Goal: Task Accomplishment & Management: Use online tool/utility

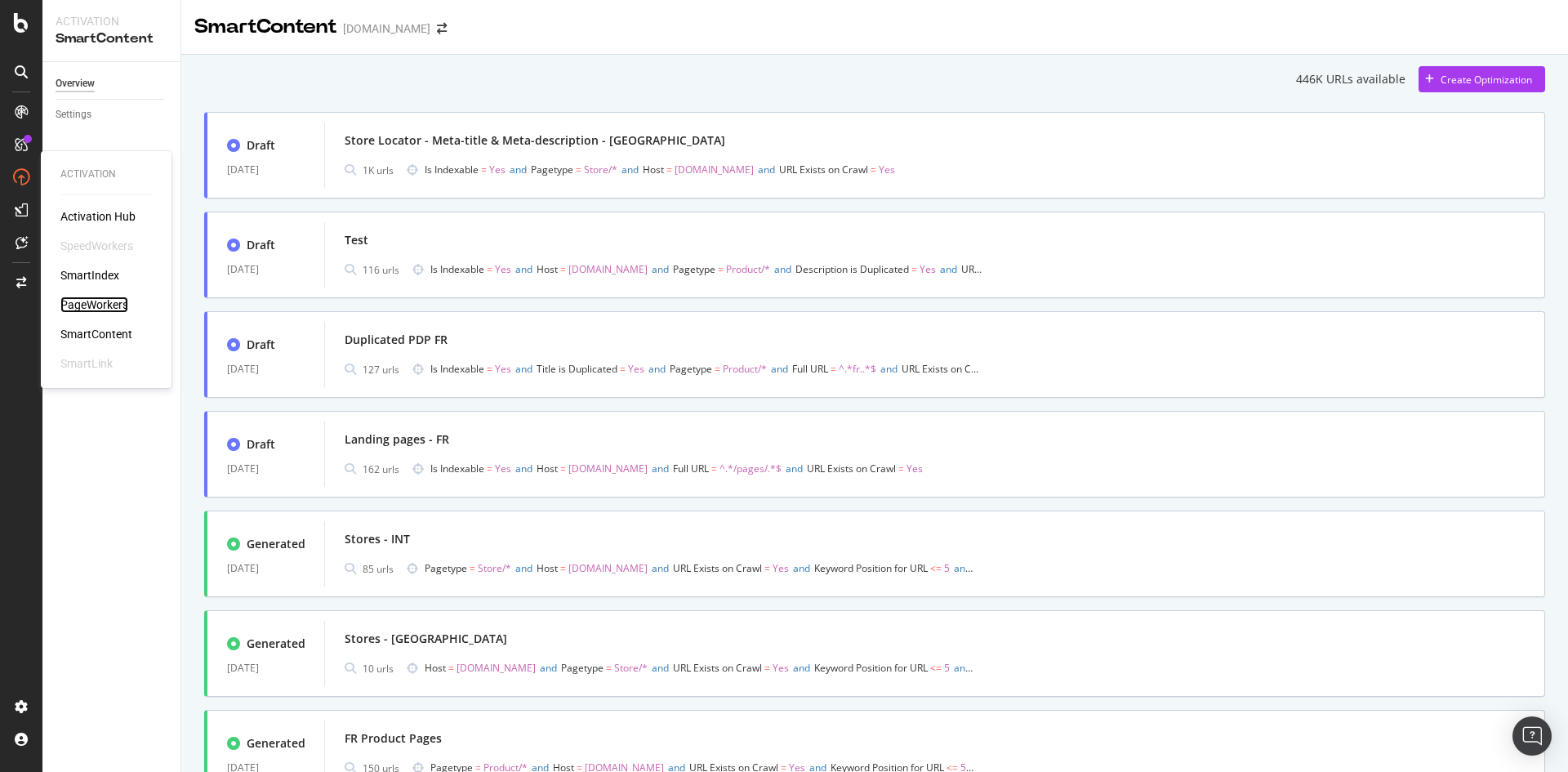
click at [90, 299] on div "PageWorkers" at bounding box center [95, 304] width 68 height 17
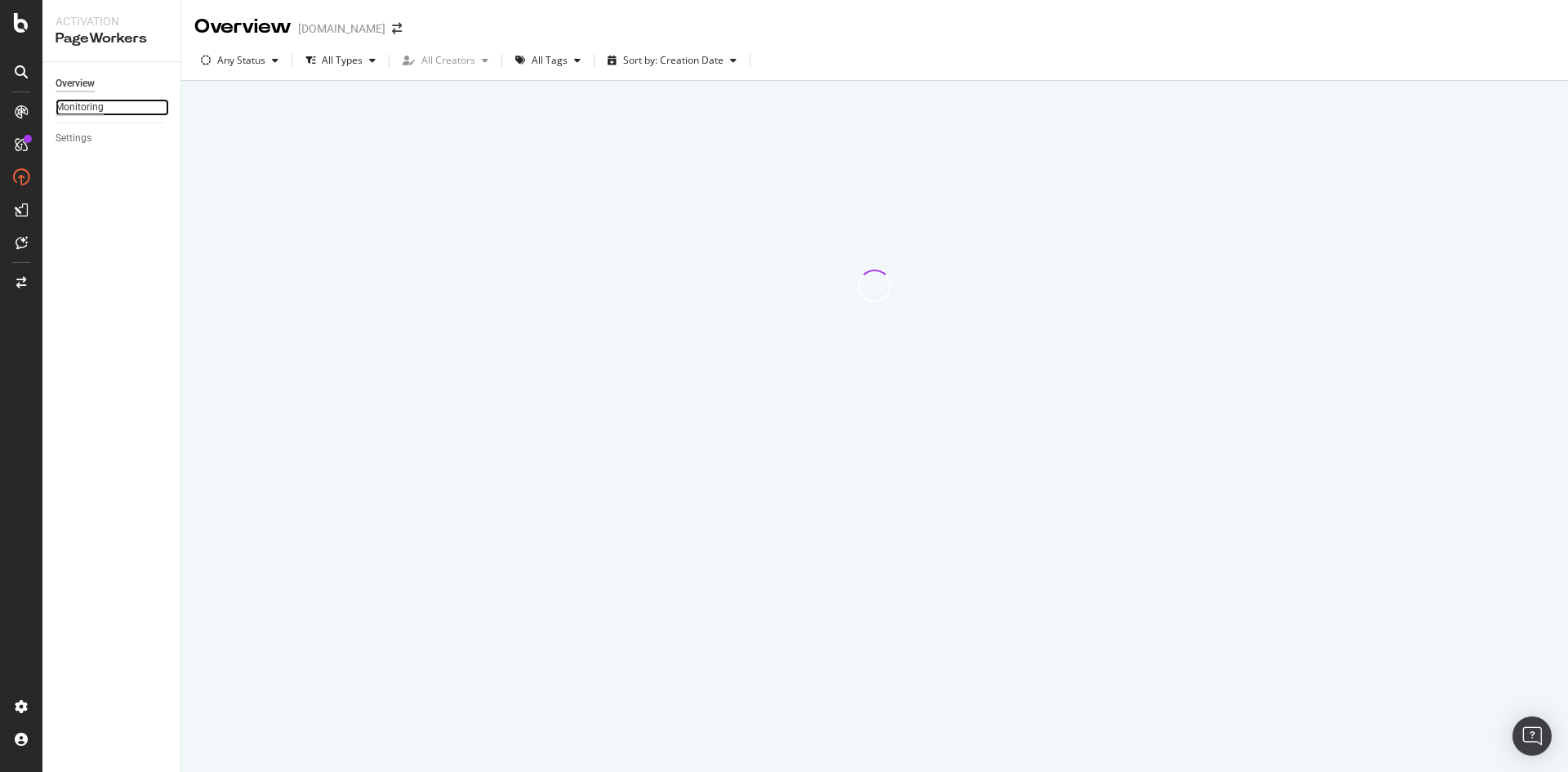
click at [100, 110] on div "Monitoring" at bounding box center [79, 108] width 48 height 17
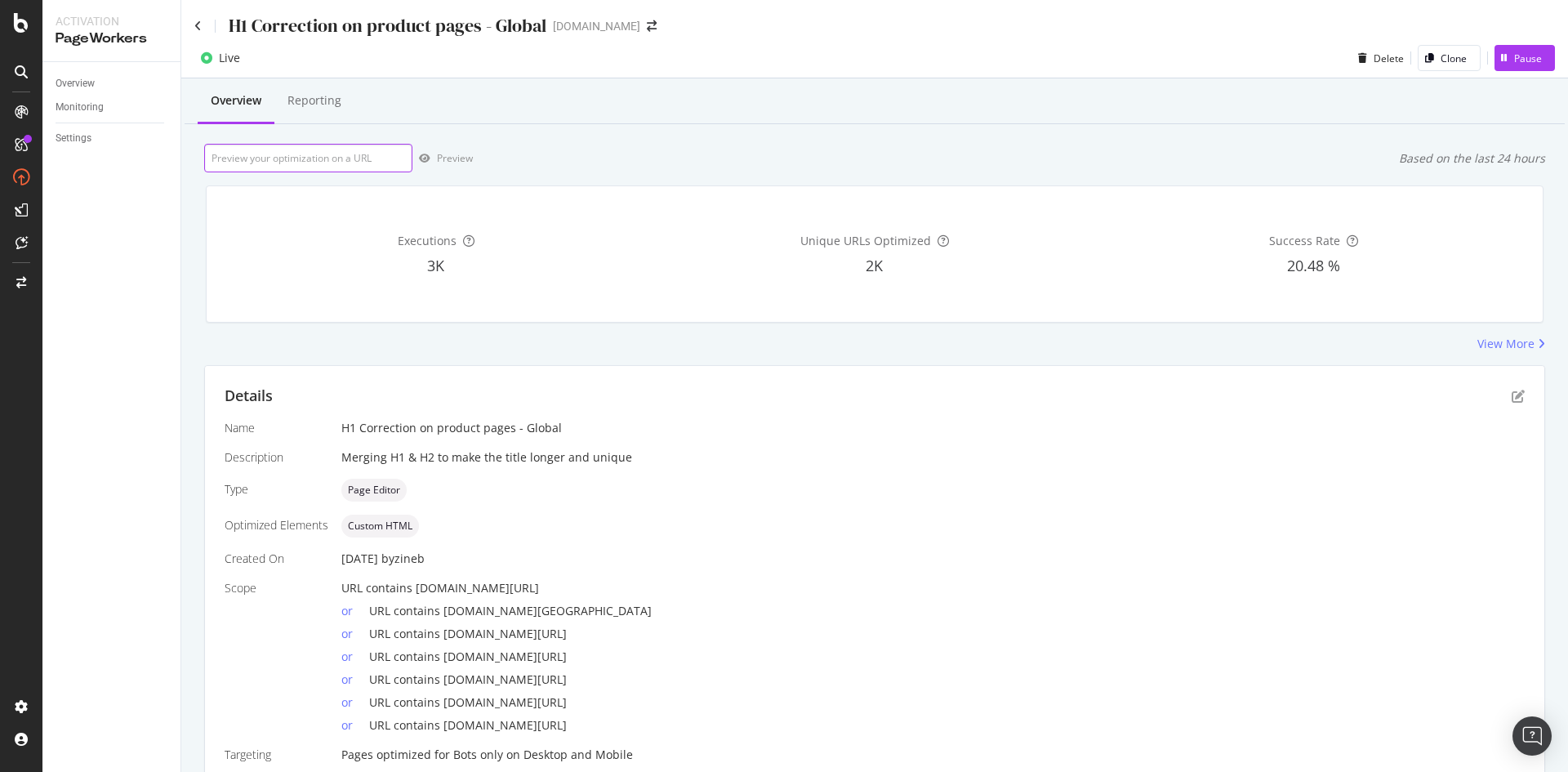
click at [365, 166] on input "url" at bounding box center [309, 157] width 209 height 29
paste input "https://fr.st-dupont.com/products/ligne-2-jules-verne-bleu-gulf-stream-c16051cl"
type input "https://fr.st-dupont.com/products/ligne-2-jules-verne-bleu-gulf-stream-c16051cl"
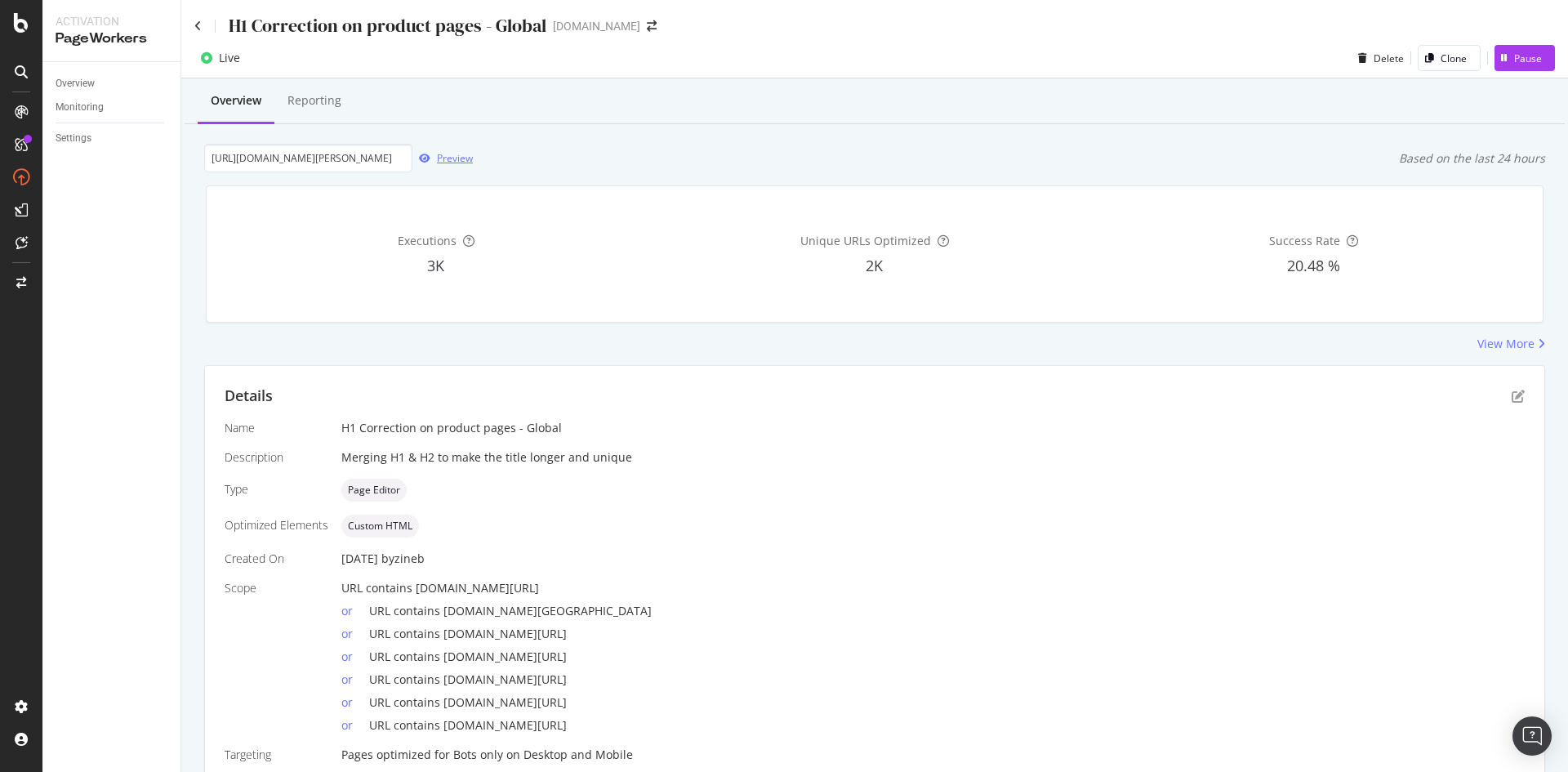
click at [428, 163] on icon "button" at bounding box center [424, 158] width 11 height 10
click at [1512, 394] on icon "pen-to-square" at bounding box center [1518, 396] width 13 height 13
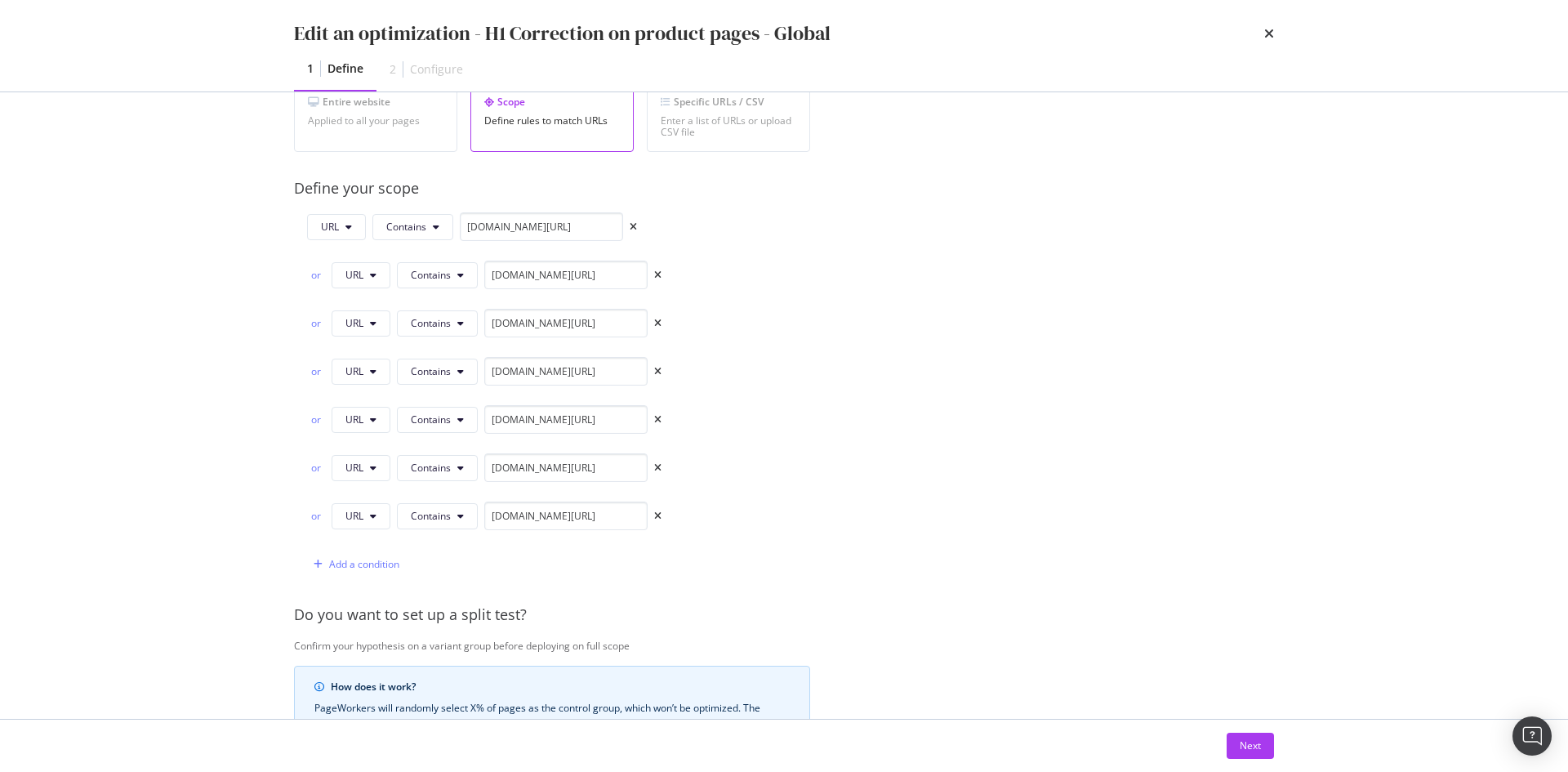
scroll to position [327, 0]
click at [659, 469] on icon "times" at bounding box center [657, 469] width 7 height 10
type input "en.st-dupont.com/products/"
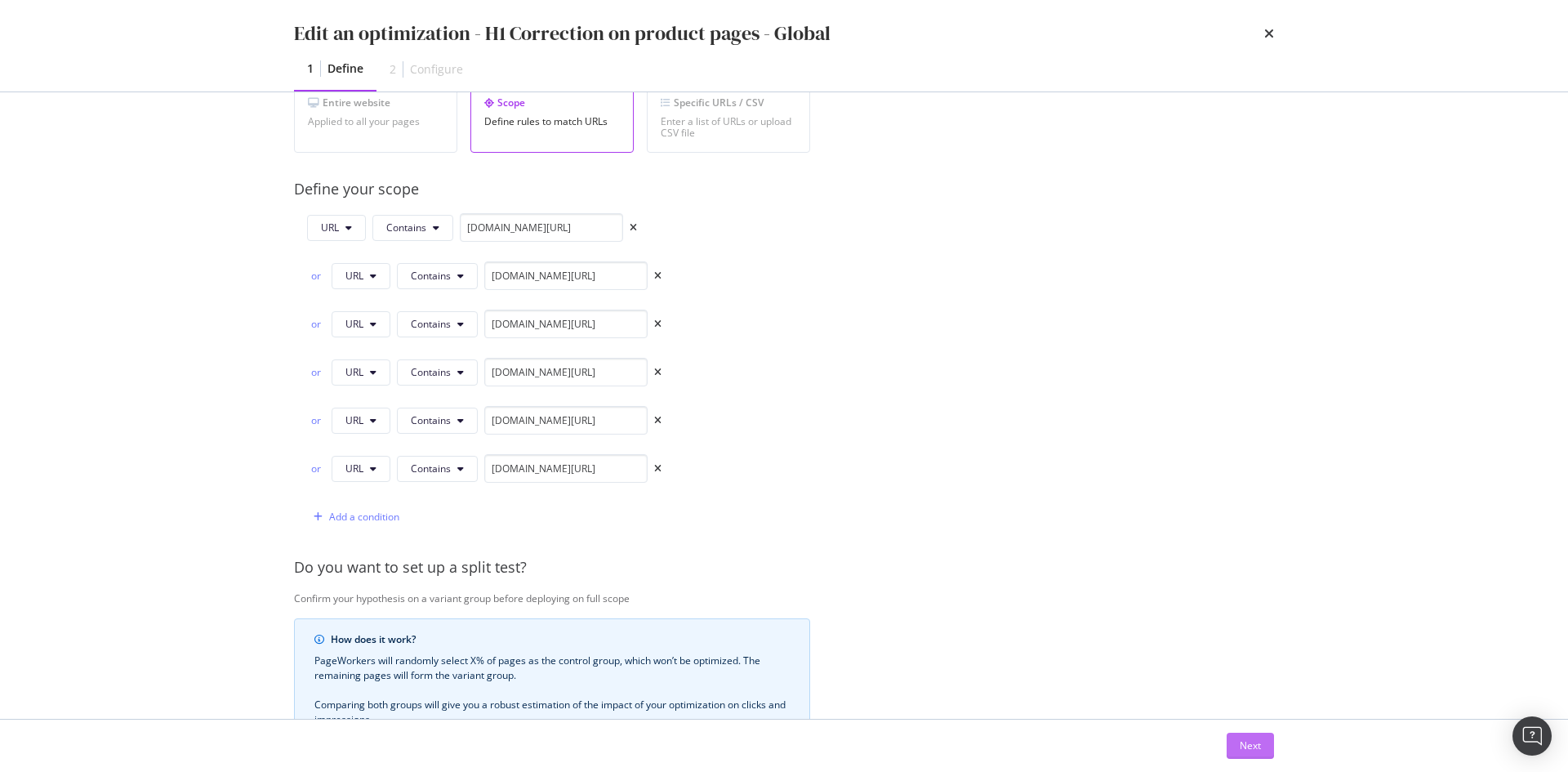
click at [1251, 749] on div "Next" at bounding box center [1250, 745] width 21 height 14
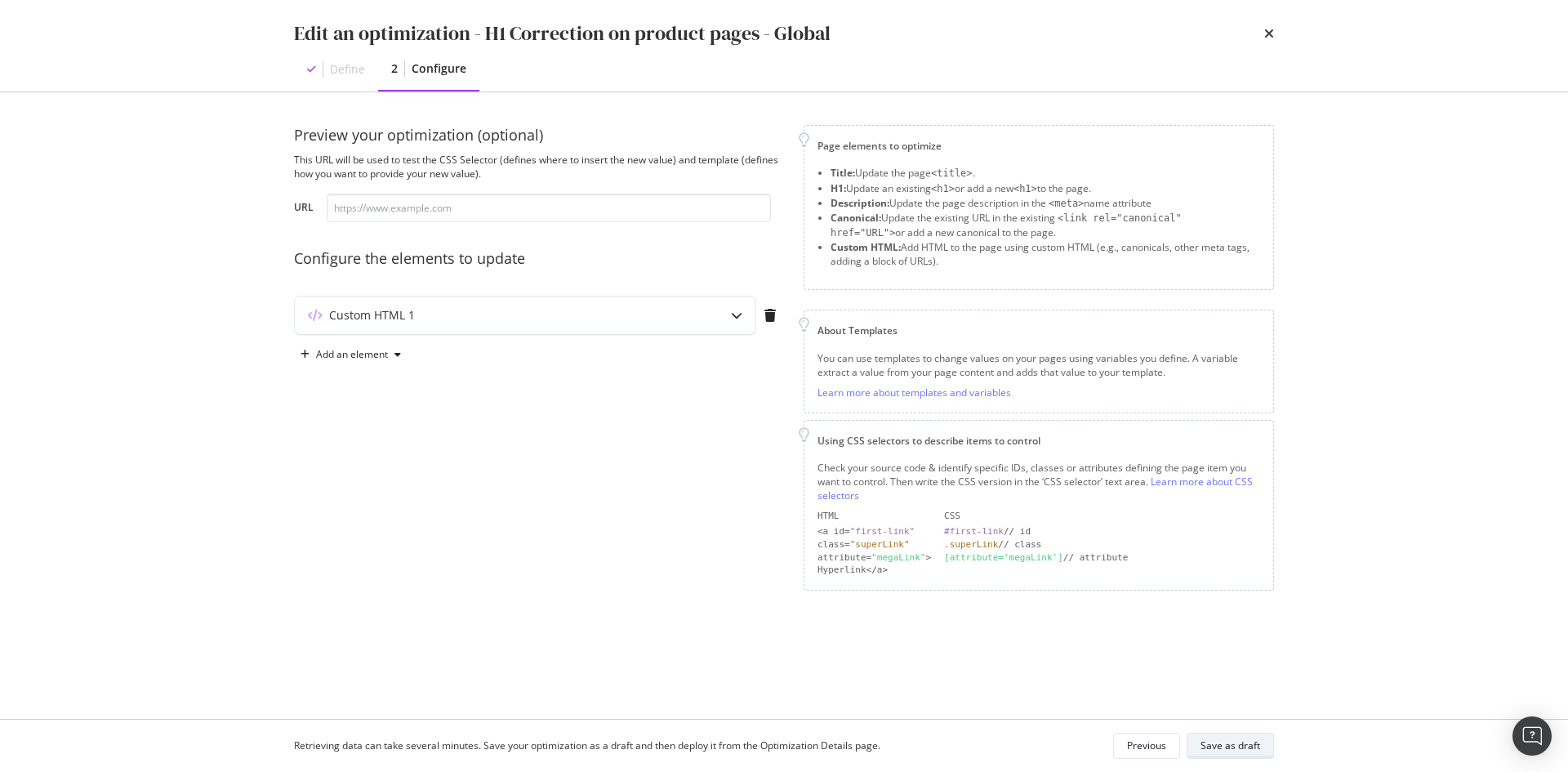
click at [1223, 745] on div "Save as draft" at bounding box center [1230, 745] width 60 height 14
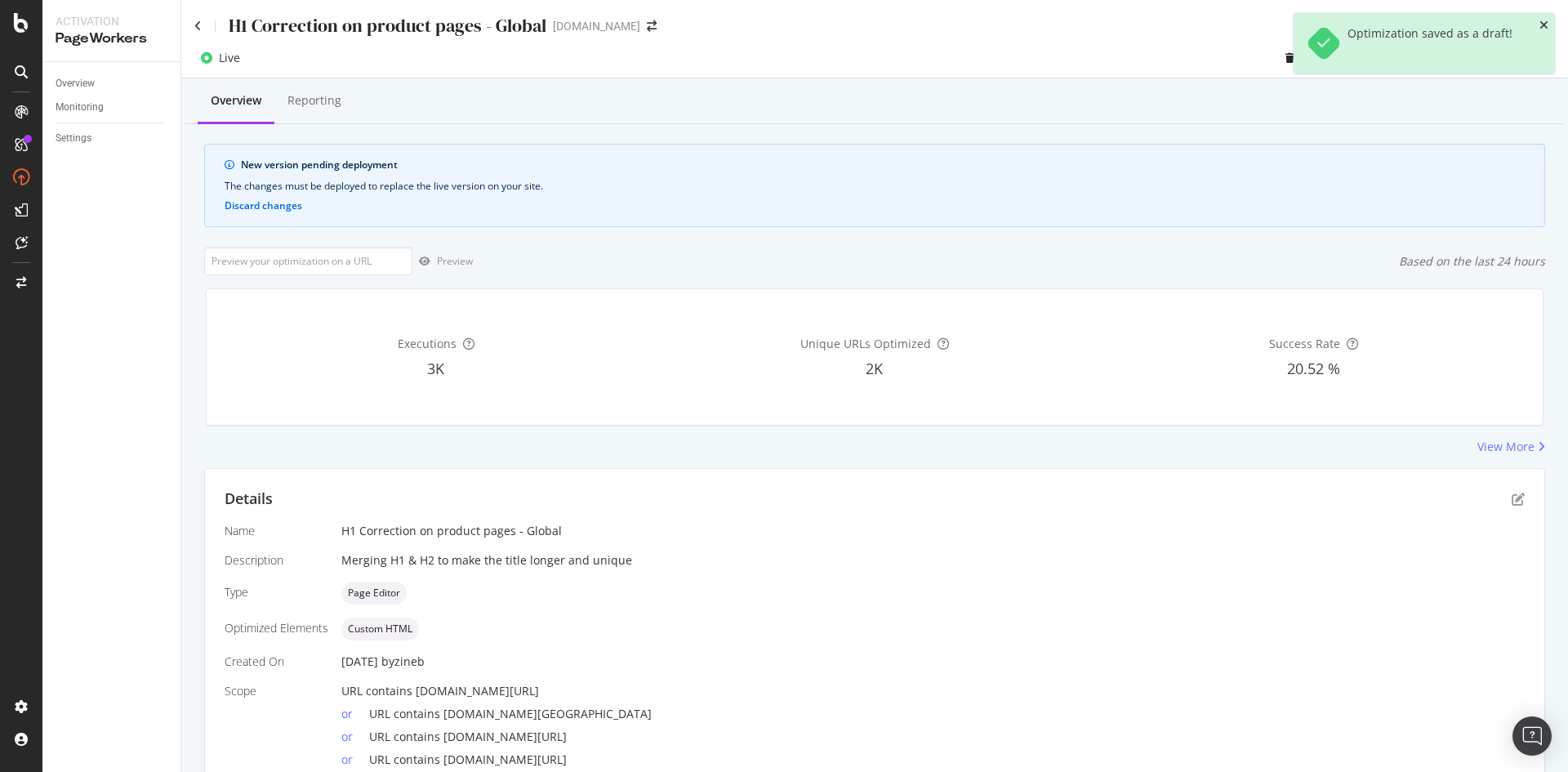
click at [1544, 25] on icon "close toast" at bounding box center [1544, 25] width 9 height 11
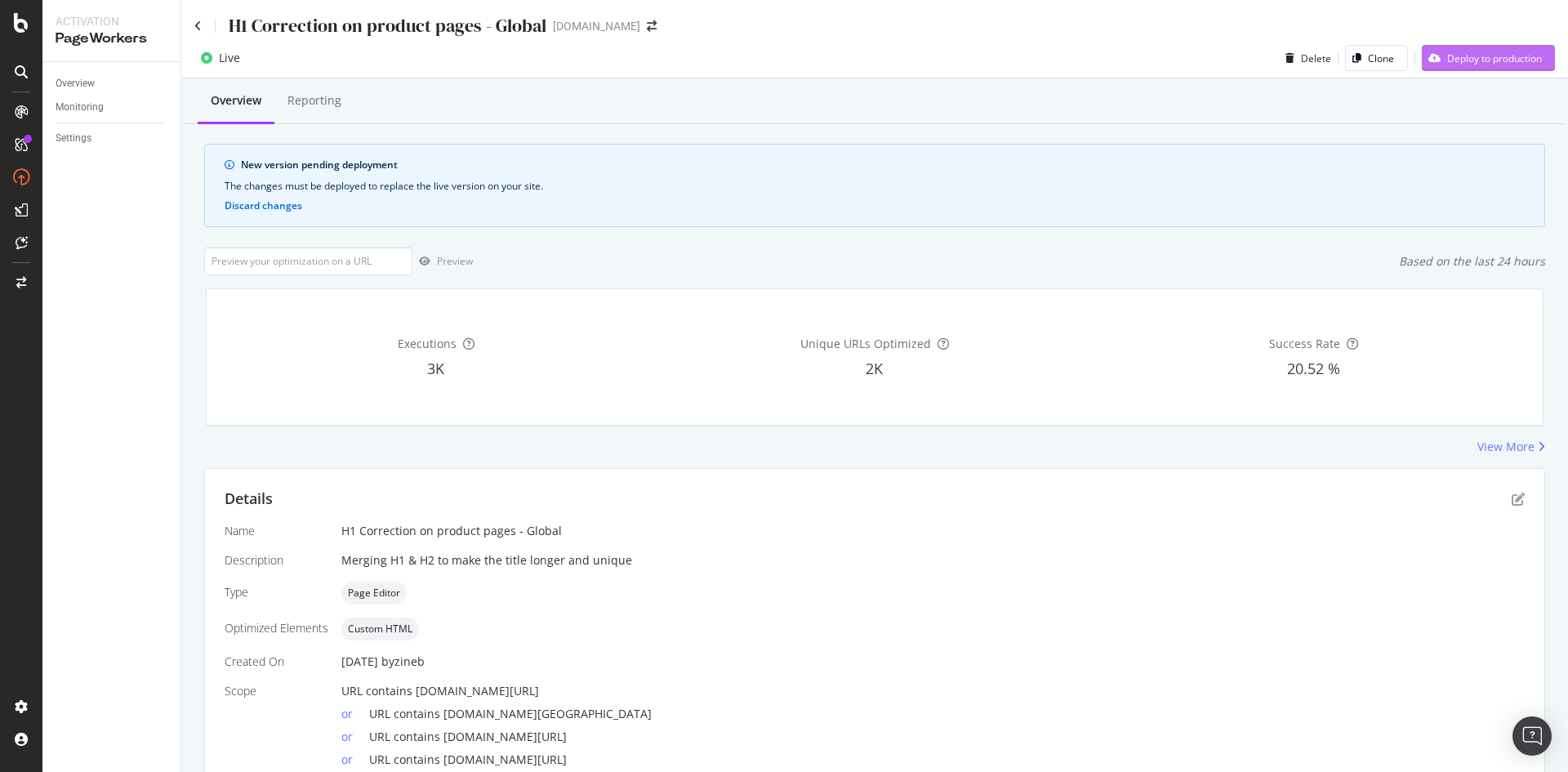
click at [1511, 59] on div "Deploy to production" at bounding box center [1494, 58] width 95 height 14
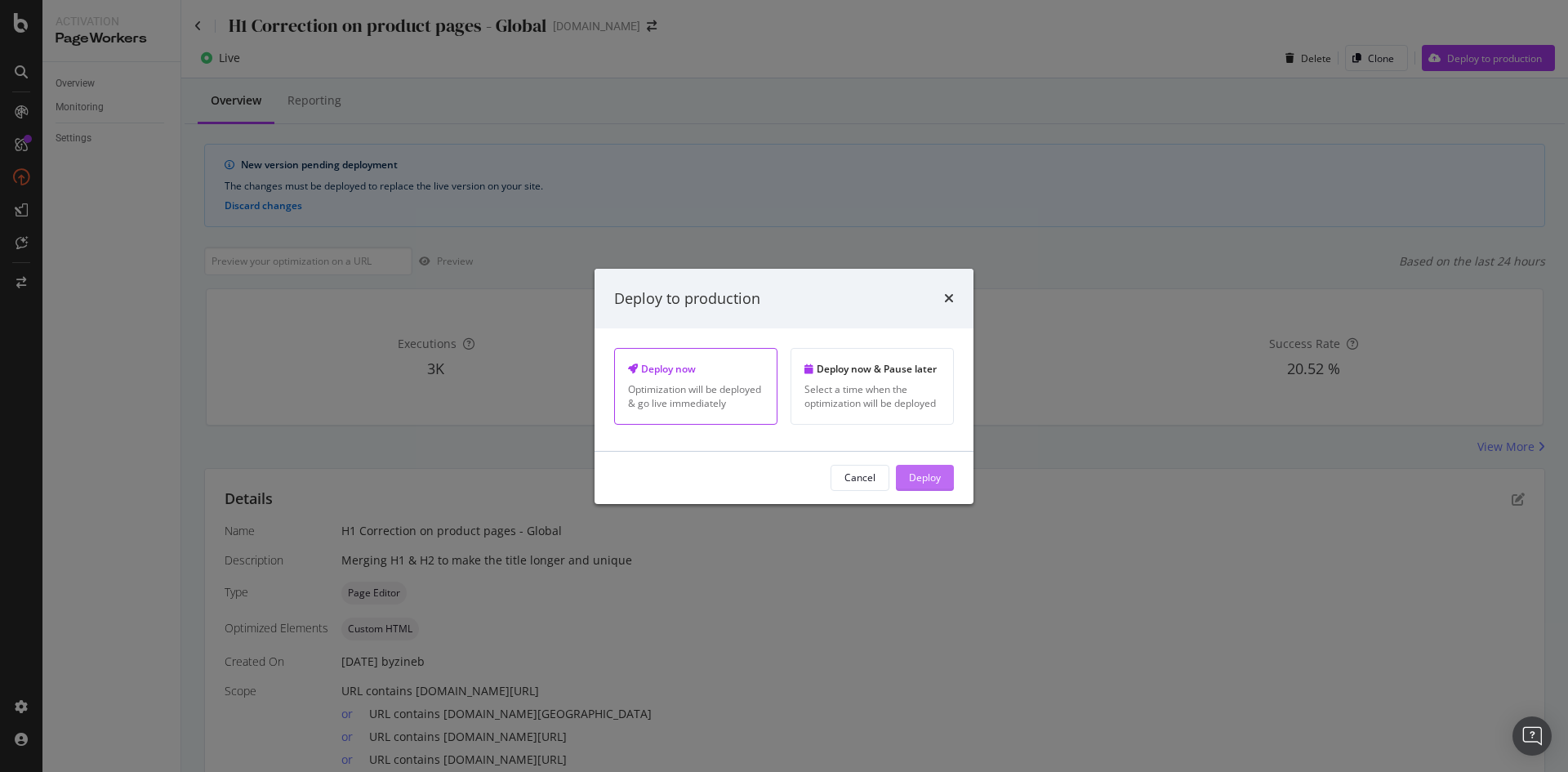
click at [921, 482] on div "Deploy" at bounding box center [925, 477] width 32 height 14
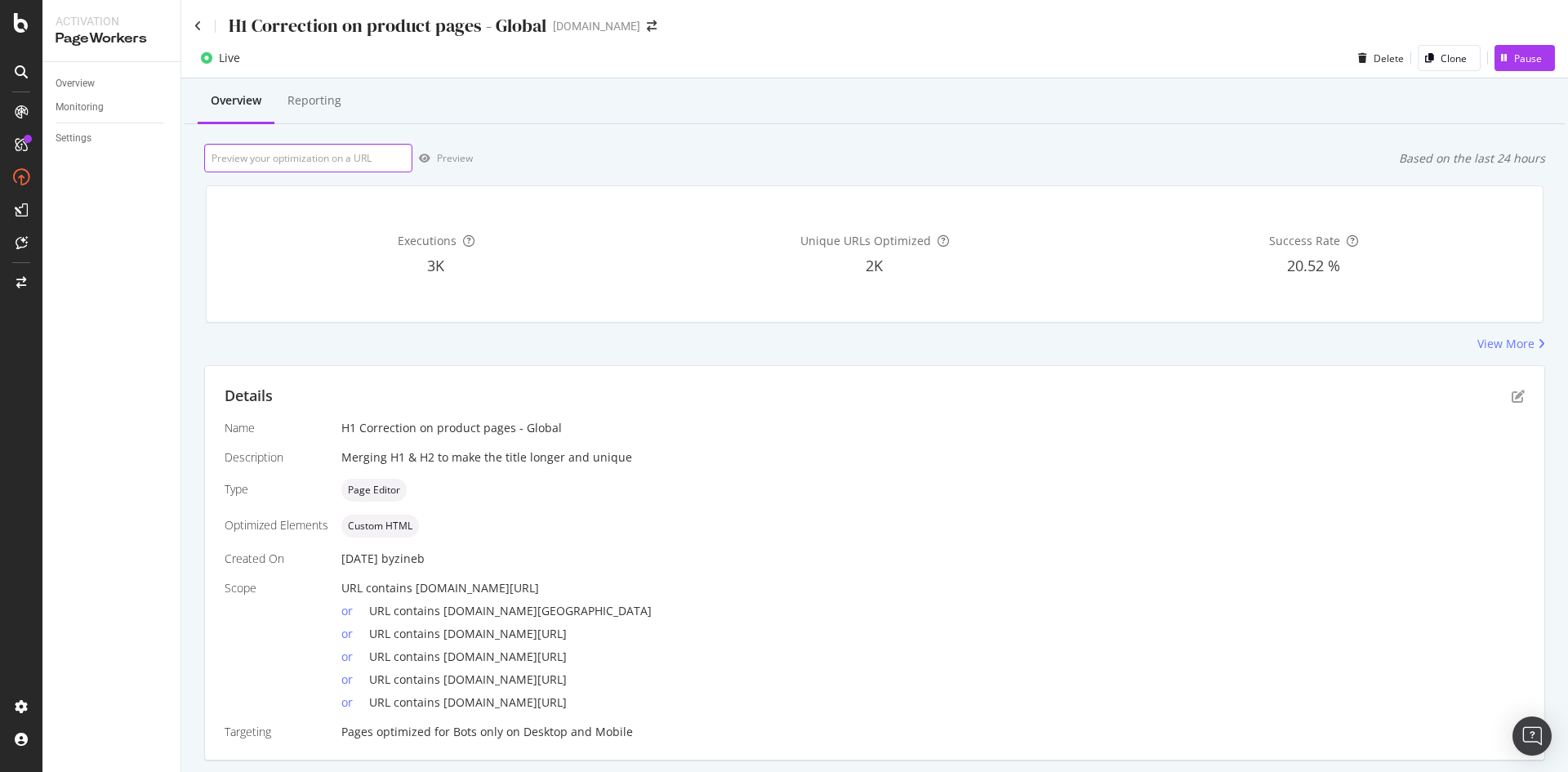
click at [342, 163] on input "url" at bounding box center [309, 157] width 209 height 29
paste input "https://uk.st-dupont.com/products/twiggy-romeo-y-julieta-white-gold-030150"
type input "https://uk.st-dupont.com/products/twiggy-romeo-y-julieta-white-gold-030150"
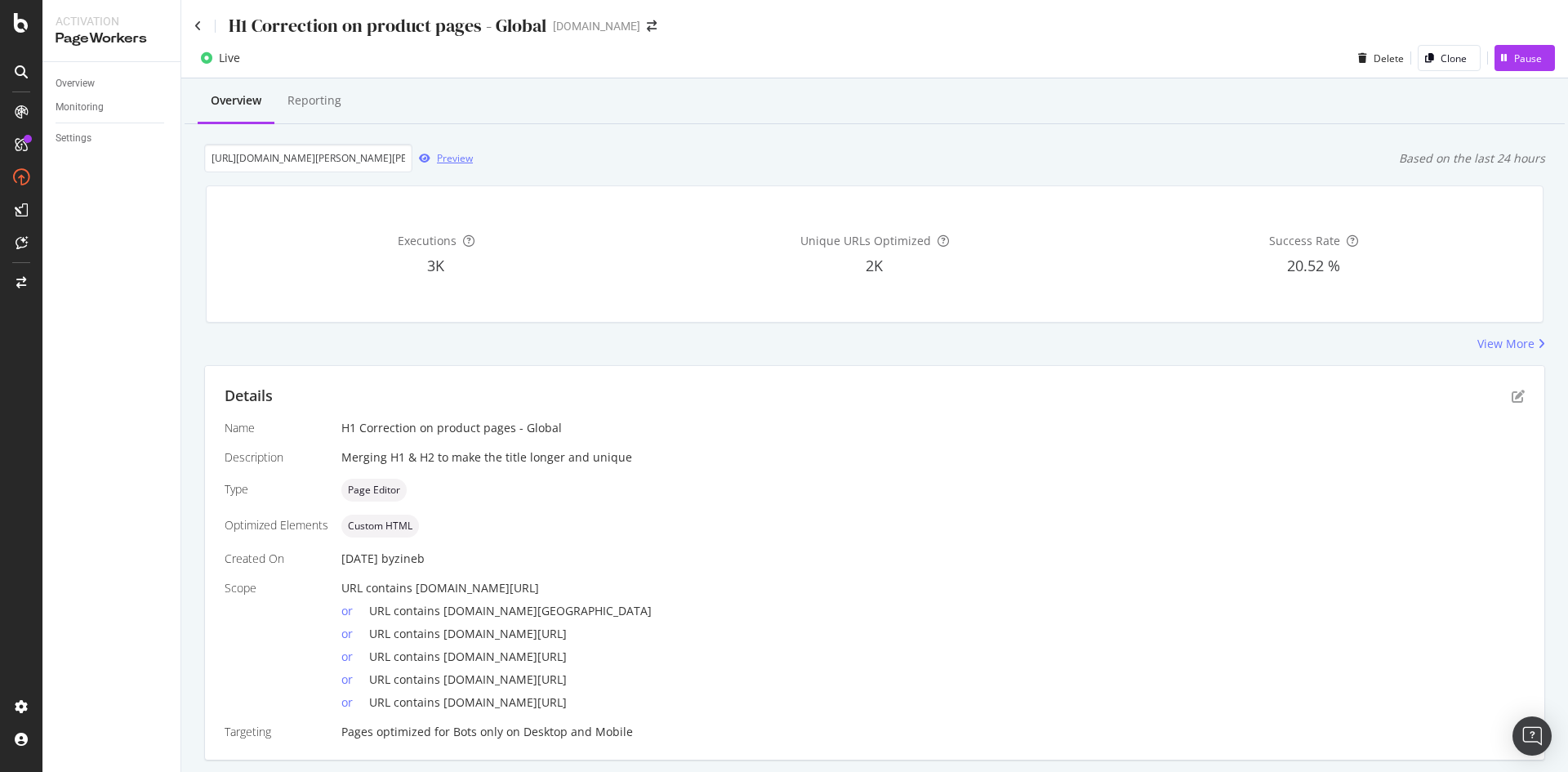
click at [424, 156] on icon "button" at bounding box center [424, 158] width 11 height 10
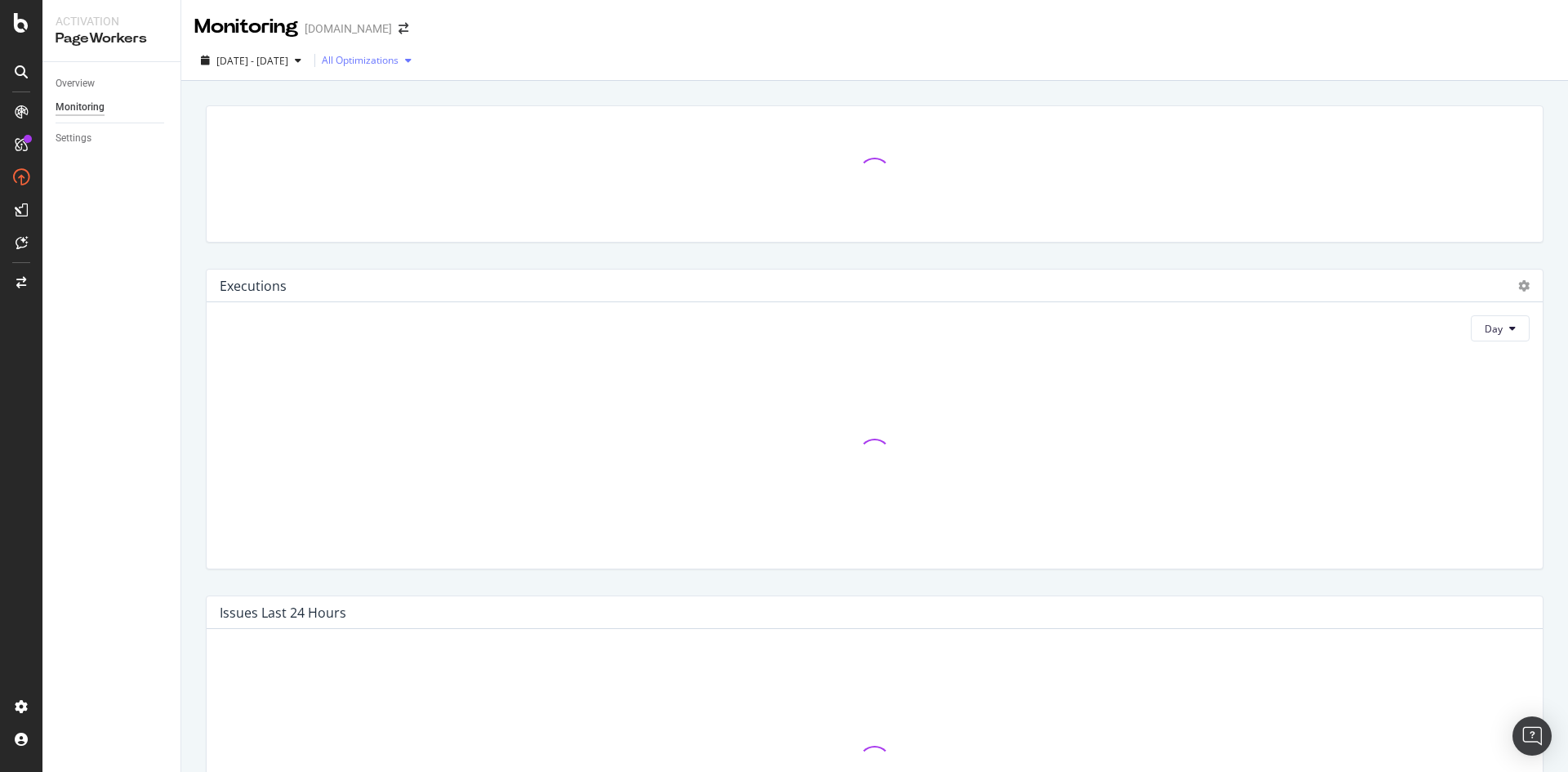
click at [398, 65] on div "All Optimizations" at bounding box center [360, 60] width 76 height 10
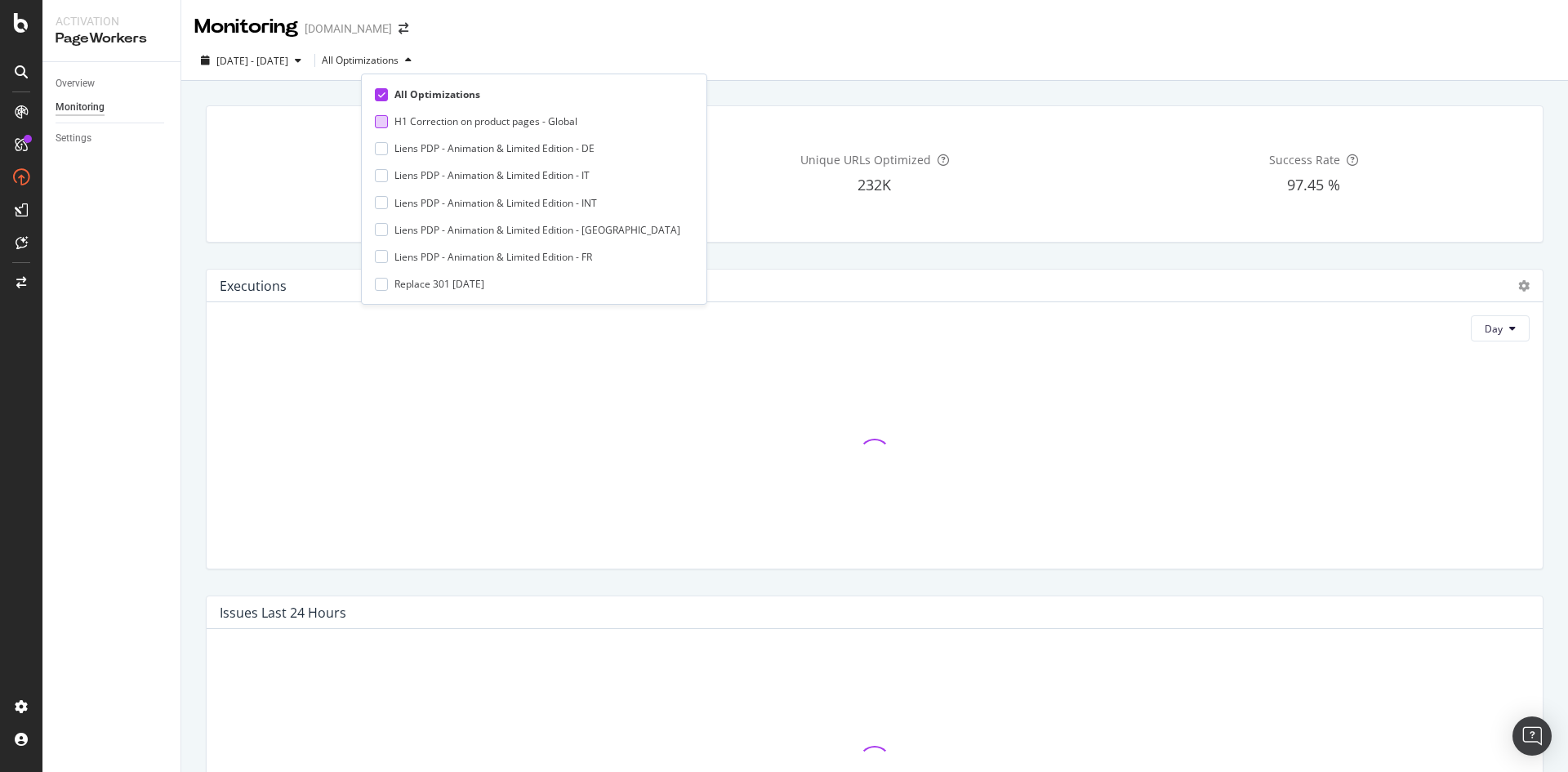
click at [454, 123] on div "H1 Correction on product pages - Global" at bounding box center [486, 122] width 183 height 14
click at [815, 82] on div "Executions Day Issues Last 24 Hours Executions per Bots & Users Users Day" at bounding box center [874, 687] width 1386 height 1212
